Goal: Obtain resource: Download file/media

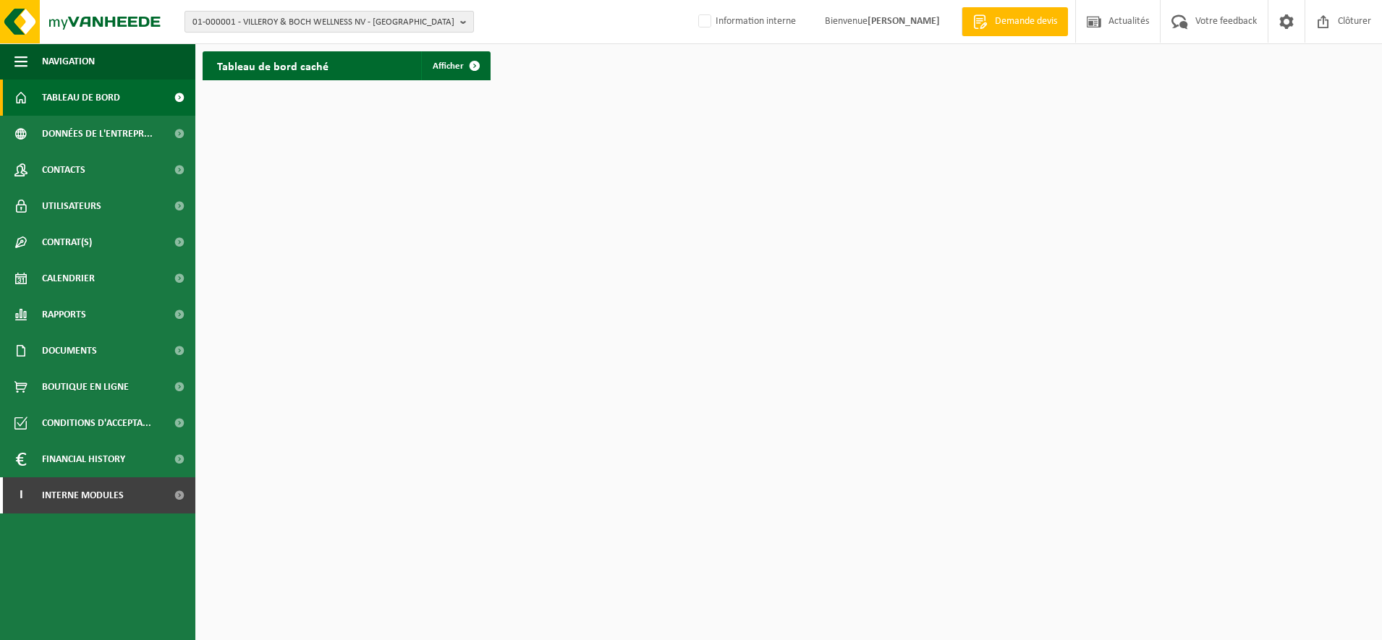
click at [307, 21] on span "01-000001 - VILLEROY & BOCH WELLNESS NV - ROESELARE" at bounding box center [323, 23] width 262 height 22
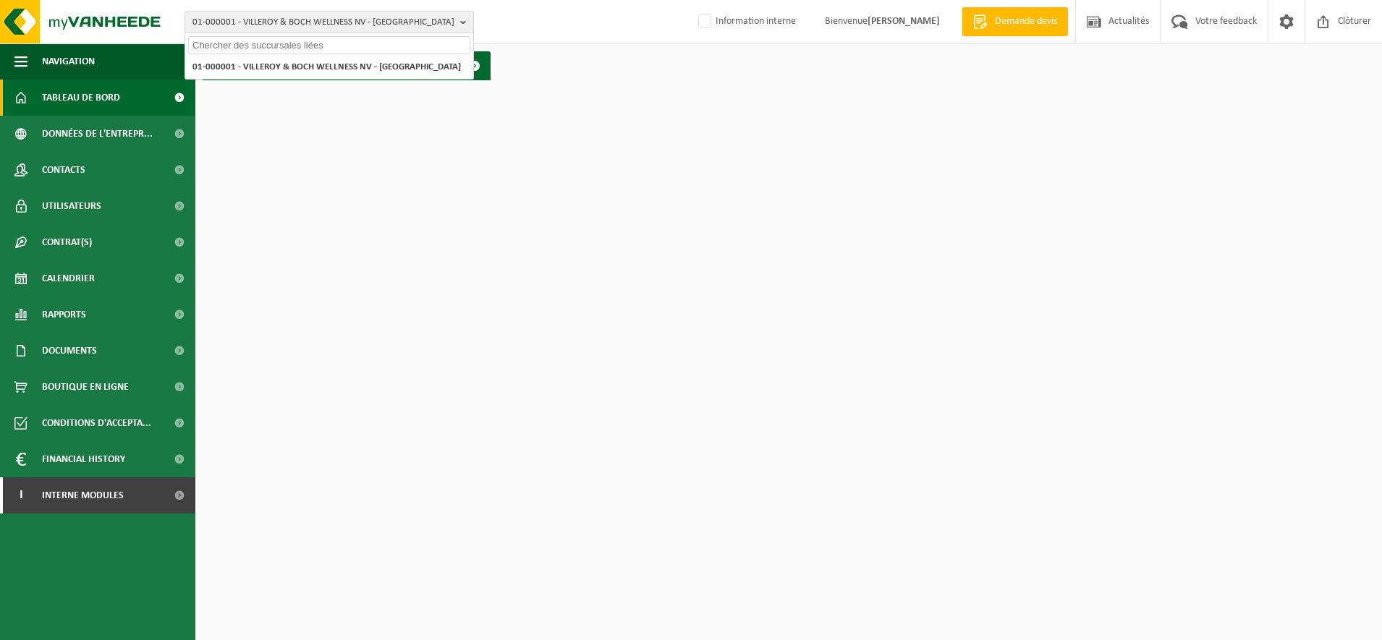
click at [252, 44] on input "text" at bounding box center [329, 45] width 282 height 18
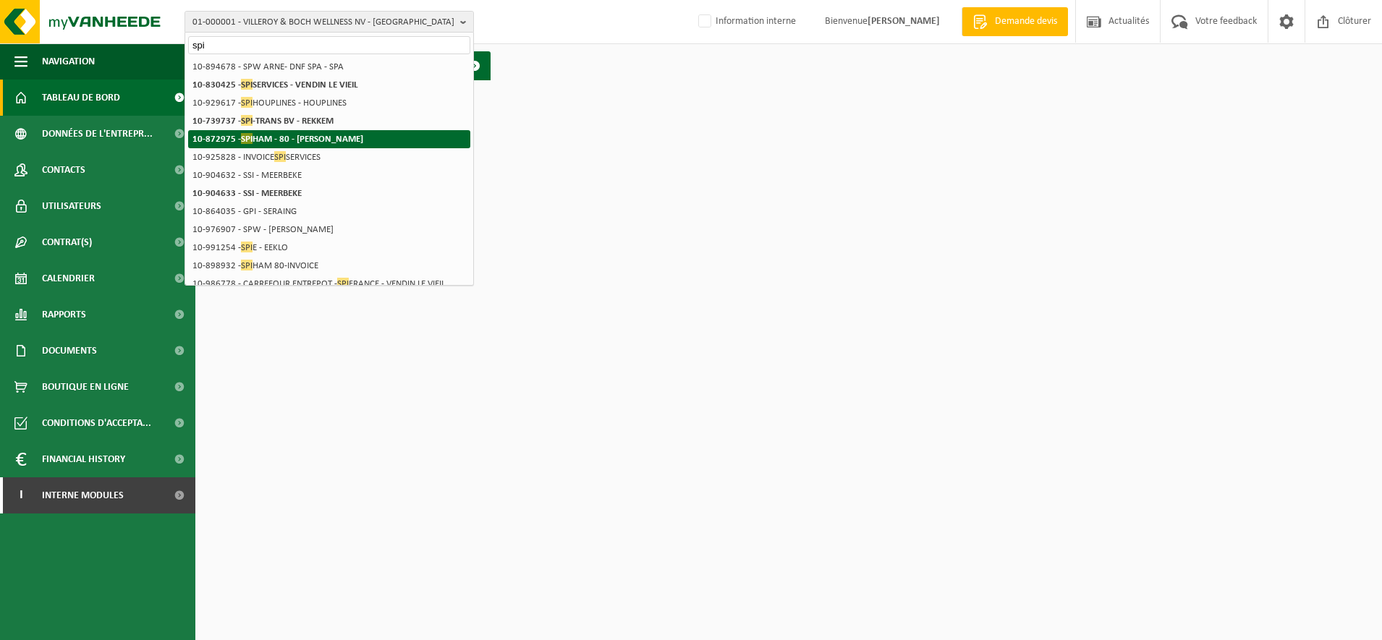
type input "spi"
click at [255, 141] on strong "10-872975 - SPI HAM - 80 - MUILLE VILLETTE" at bounding box center [277, 138] width 171 height 11
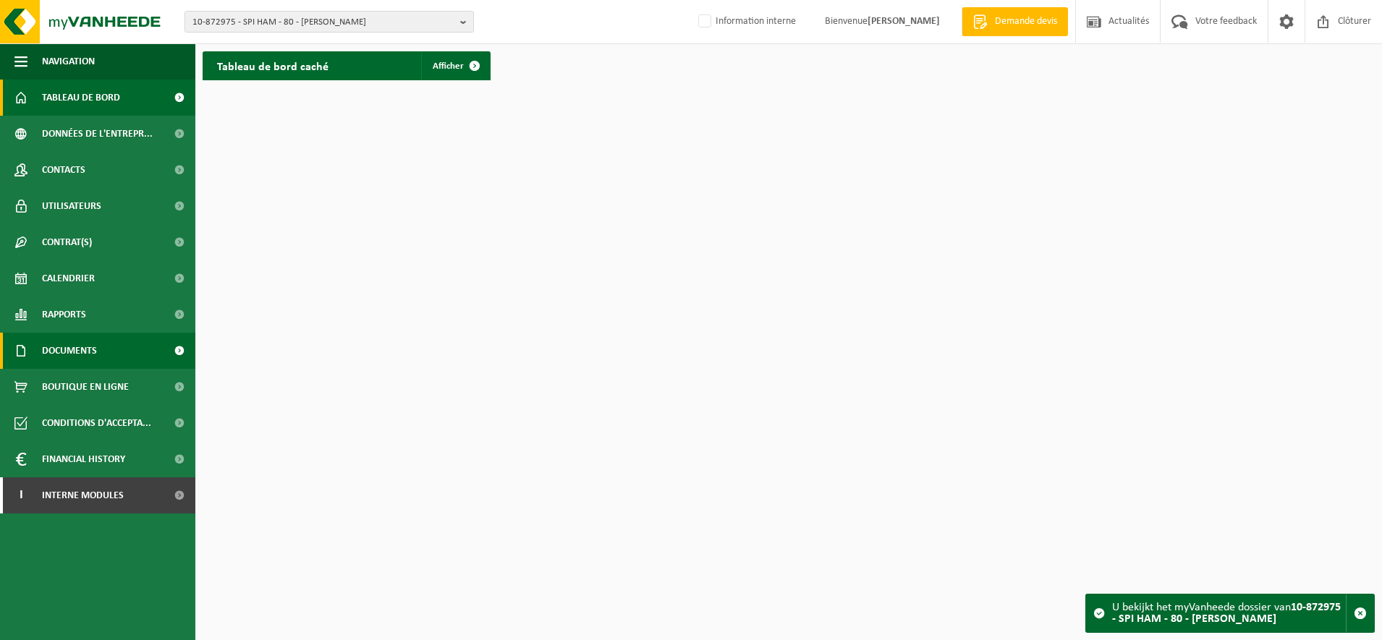
click at [82, 345] on span "Documents" at bounding box center [69, 351] width 55 height 36
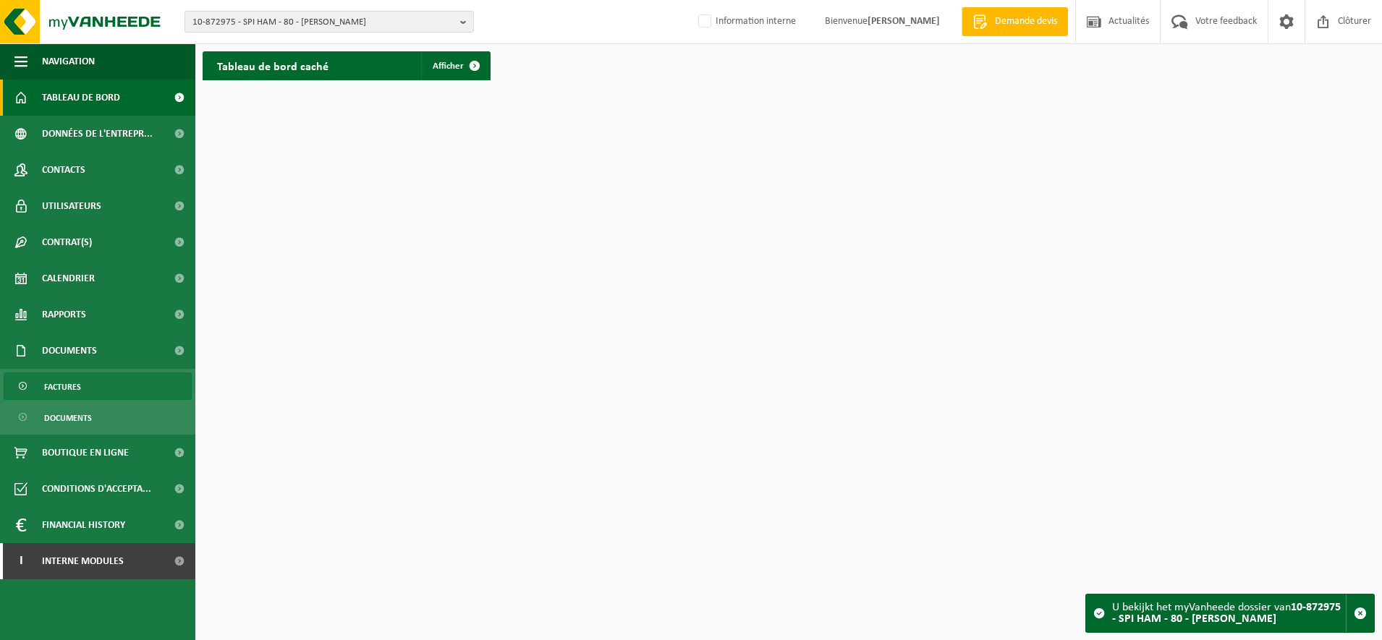
click at [81, 391] on link "Factures" at bounding box center [98, 386] width 188 height 27
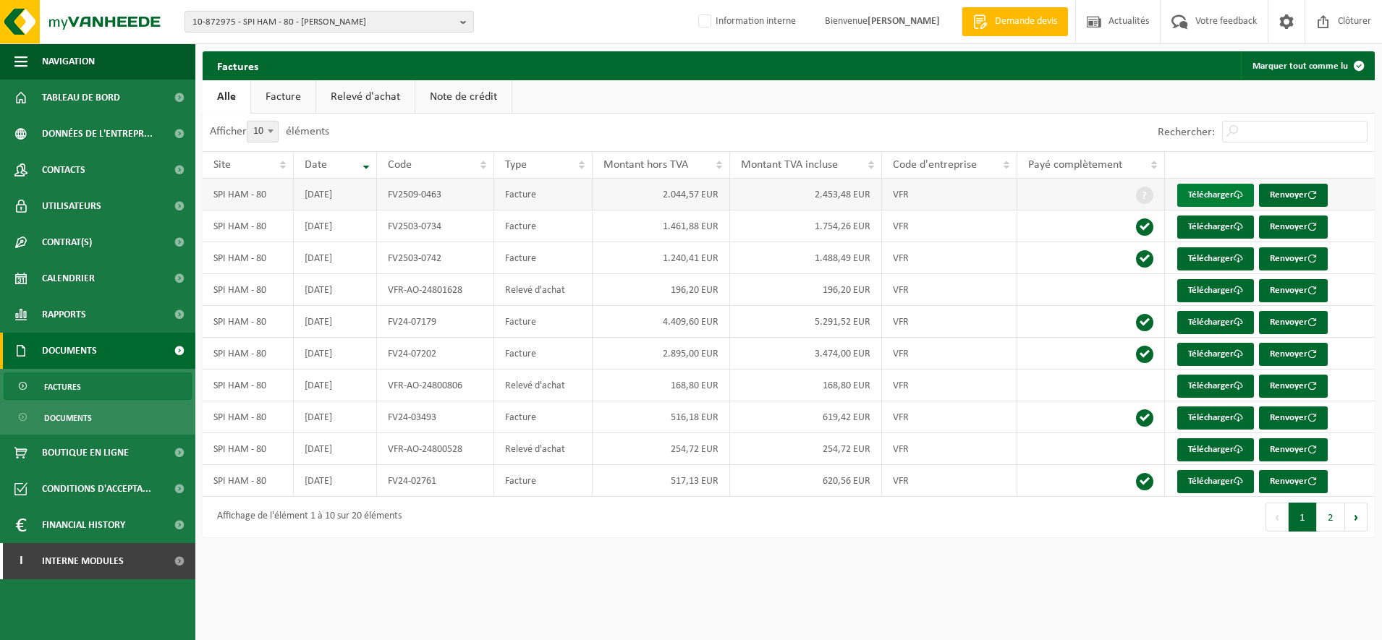
click at [1217, 196] on link "Télécharger" at bounding box center [1215, 195] width 77 height 23
